Goal: Transaction & Acquisition: Subscribe to service/newsletter

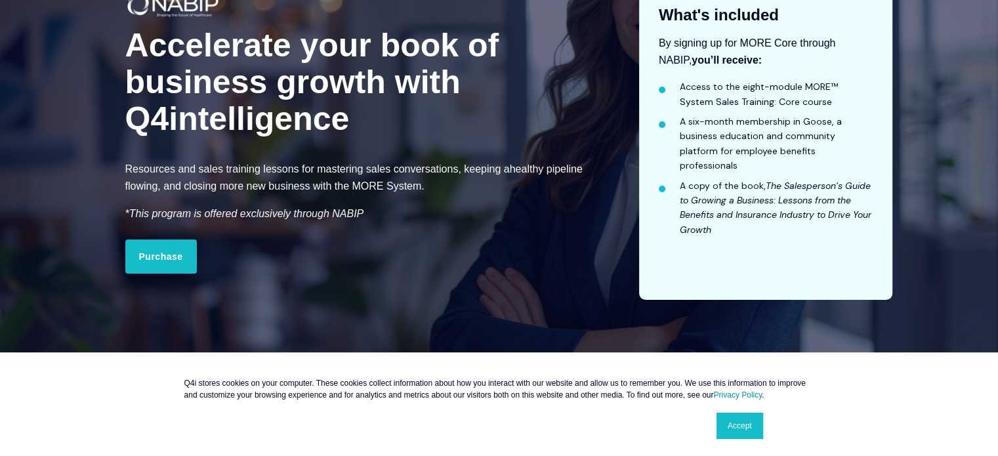
scroll to position [197, 0]
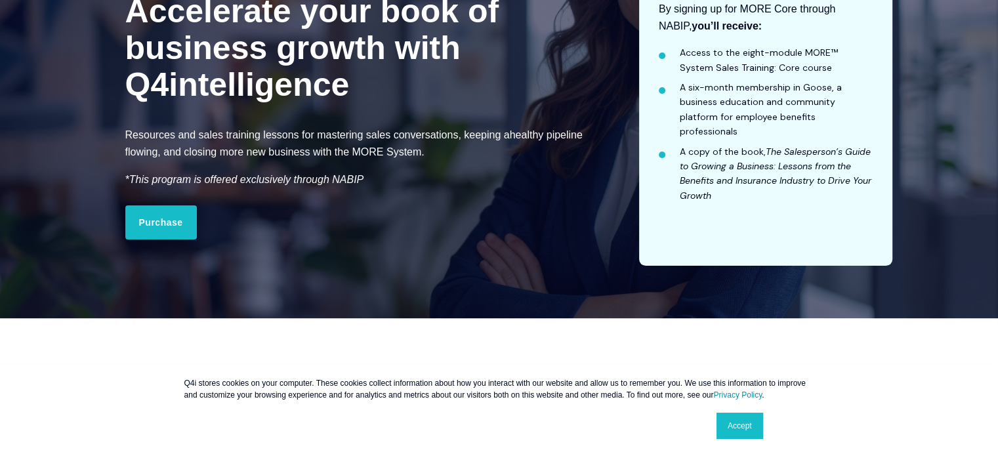
click at [735, 430] on link "Accept" at bounding box center [739, 426] width 47 height 26
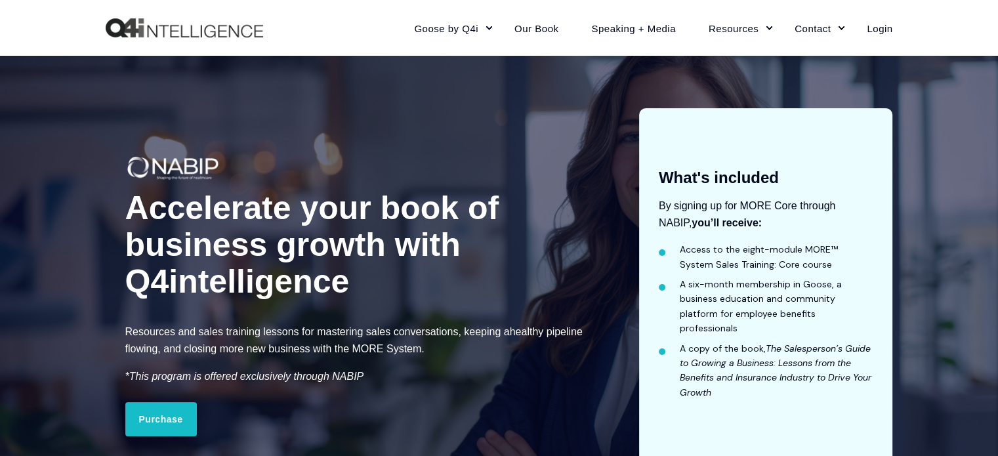
scroll to position [66, 0]
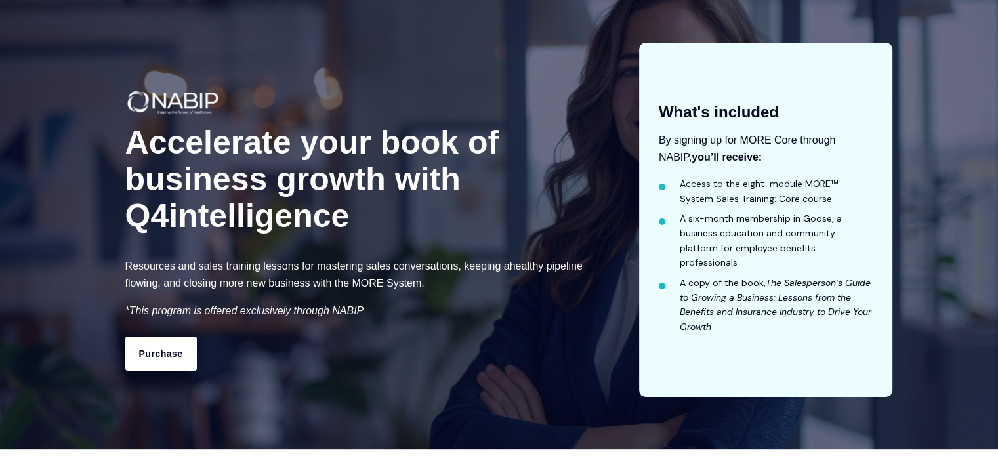
click at [172, 351] on link "Purchase" at bounding box center [161, 354] width 72 height 34
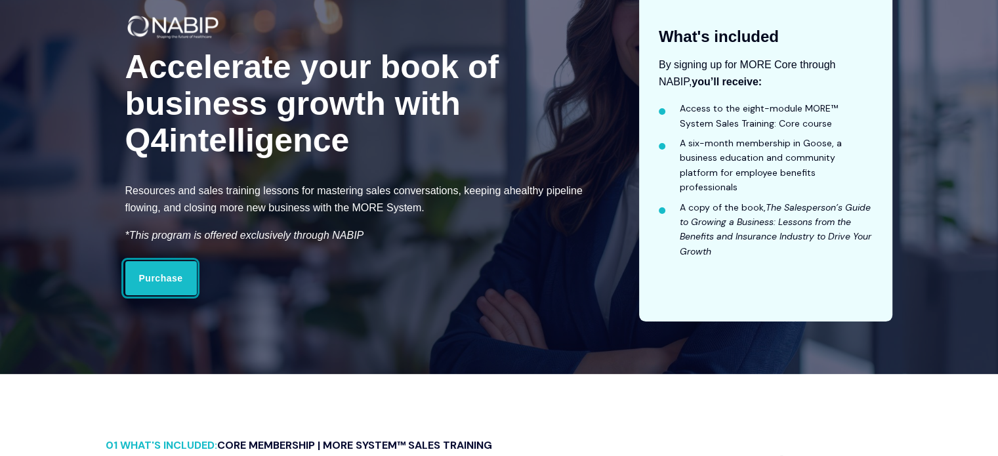
scroll to position [0, 0]
